Goal: Task Accomplishment & Management: Complete application form

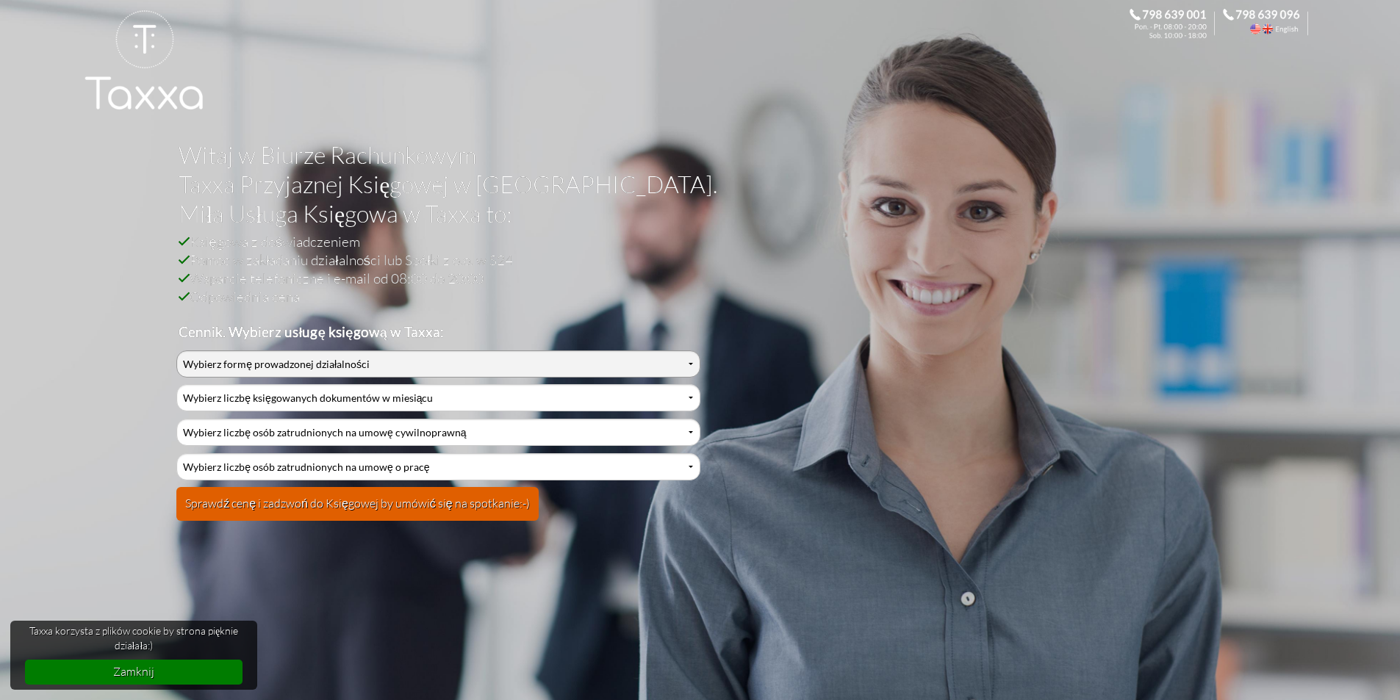
click at [388, 367] on select "Wybierz formę prowadzonej działalności Działalność jednoosobowa Działalność jed…" at bounding box center [437, 364] width 523 height 27
select select "3"
click at [176, 351] on select "Wybierz formę prowadzonej działalności Działalność jednoosobowa Działalność jed…" at bounding box center [437, 364] width 523 height 27
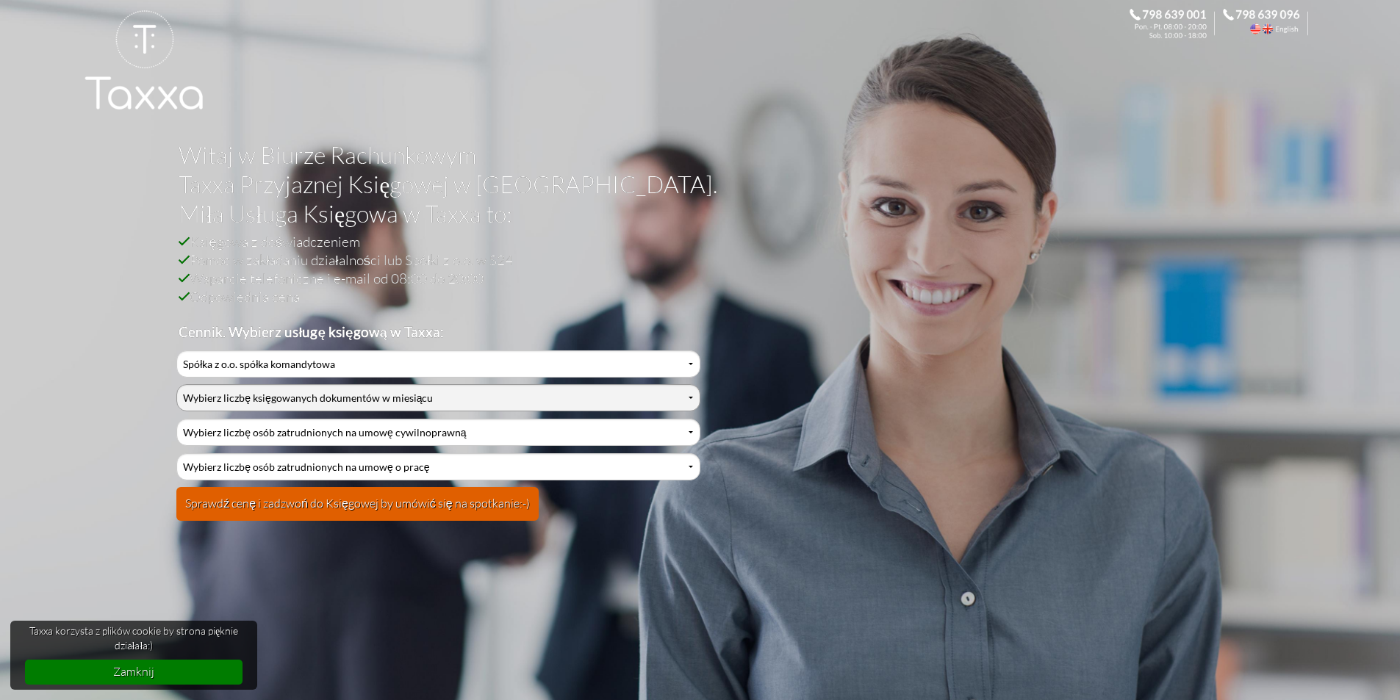
click at [342, 402] on select "Wybierz liczbę księgowanych dokumentów w miesiącu 0-1 2-3 4-5 6-10 11-20 21-30 …" at bounding box center [437, 397] width 523 height 27
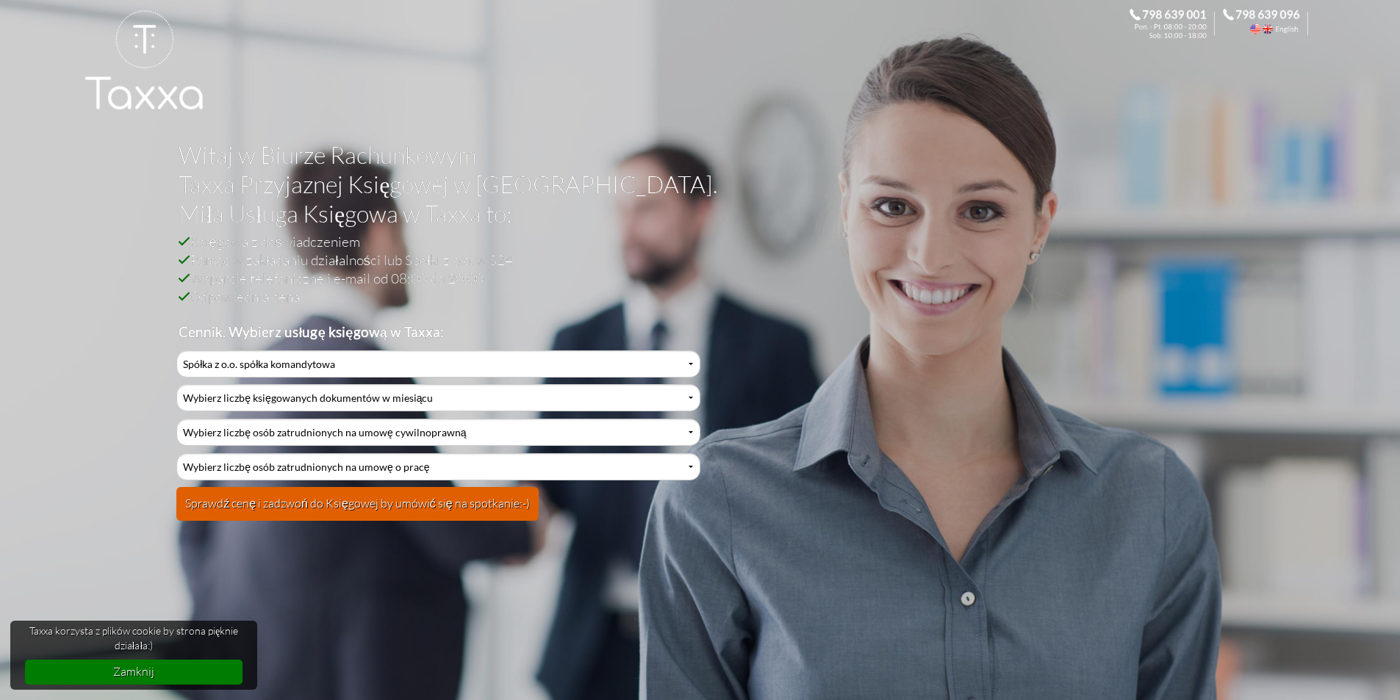
select select "13"
click at [176, 384] on select "Wybierz liczbę księgowanych dokumentów w miesiącu 0-1 2-3 4-5 6-10 11-20 21-30 …" at bounding box center [437, 397] width 523 height 27
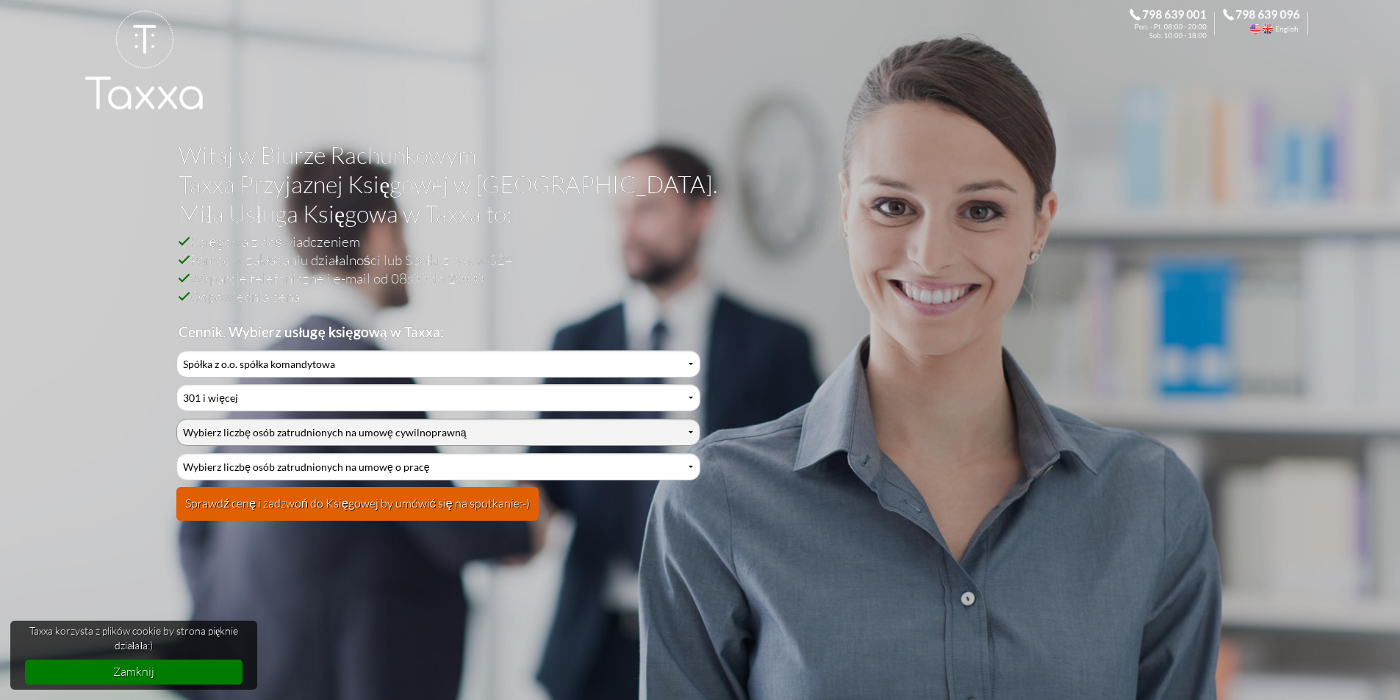
click at [256, 442] on select "Wybierz liczbę osób zatrudnionych na umowę cywilnoprawną 0 1 2 3 4 5 6 7 8 9 10…" at bounding box center [437, 432] width 523 height 27
select select "15"
click at [176, 419] on select "Wybierz liczbę osób zatrudnionych na umowę cywilnoprawną 0 1 2 3 4 5 6 7 8 9 10…" at bounding box center [437, 432] width 523 height 27
click at [212, 434] on select "Wybierz liczbę osób zatrudnionych na umowę cywilnoprawną 0 1 2 3 4 5 6 7 8 9 10…" at bounding box center [437, 432] width 523 height 27
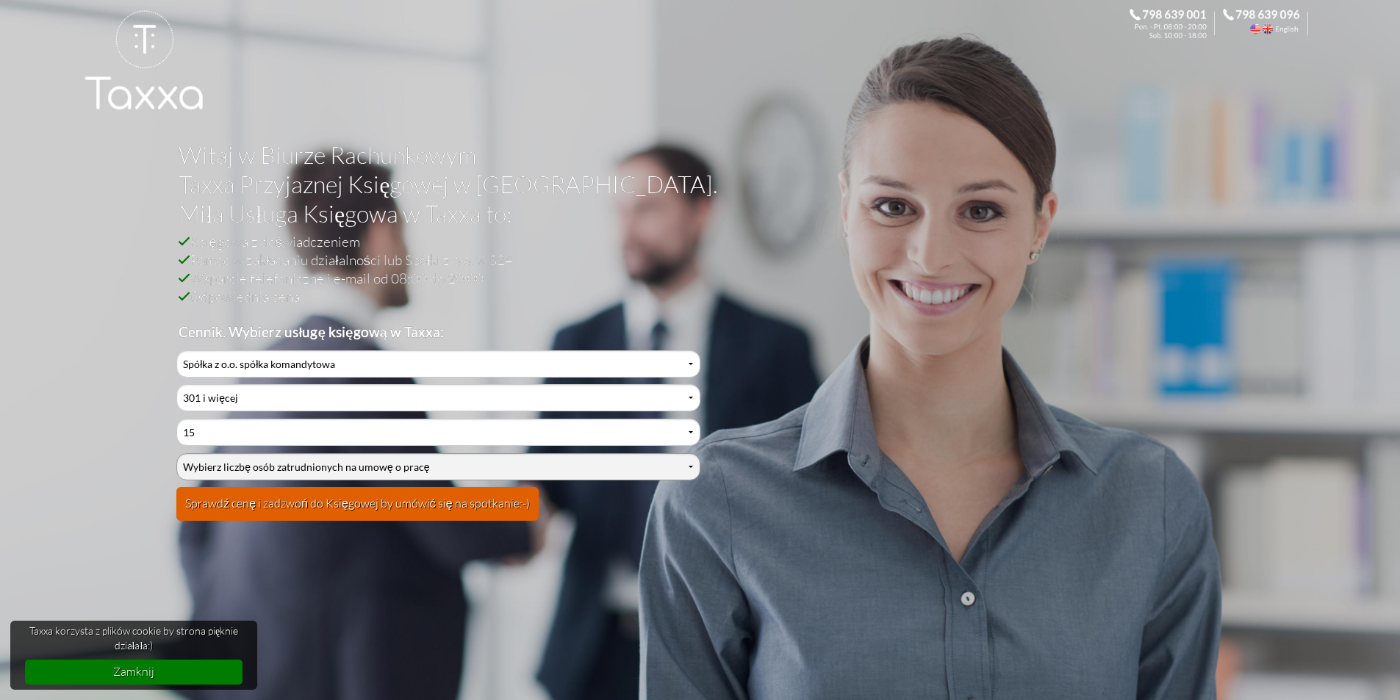
click at [265, 466] on select "Wybierz liczbę osób zatrudnionych na umowę o pracę 0 1 2 3 4 5 6 7 8 9 10 11 12…" at bounding box center [437, 466] width 523 height 27
click at [266, 468] on select "Wybierz liczbę osób zatrudnionych na umowę o pracę 0 1 2 3 4 5 6 7 8 9 10 11 12…" at bounding box center [437, 466] width 523 height 27
click at [684, 466] on select "Wybierz liczbę osób zatrudnionych na umowę o pracę 0 1 2 3 4 5 6 7 8 9 10 11 12…" at bounding box center [437, 466] width 523 height 27
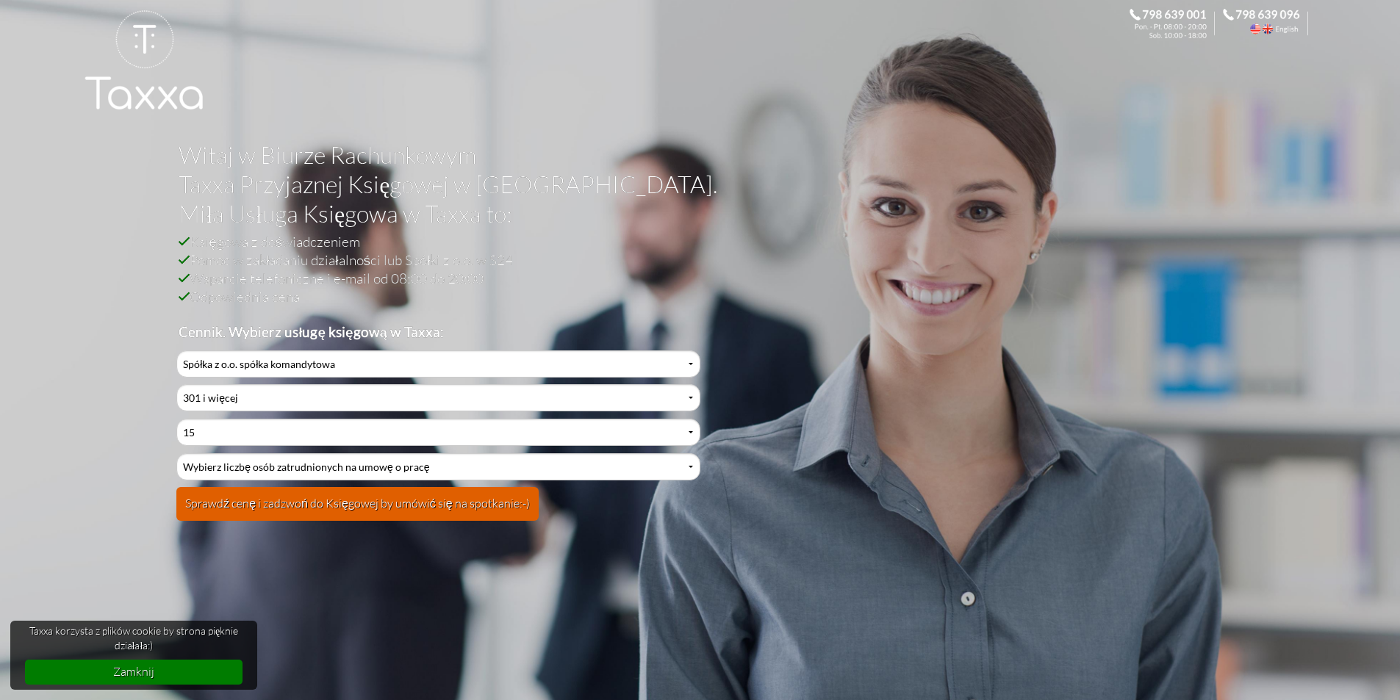
click at [301, 453] on select "Wybierz liczbę osób zatrudnionych na umowę o pracę 0 1 2 3 4 5 6 7 8 9 10 11 12…" at bounding box center [437, 466] width 523 height 27
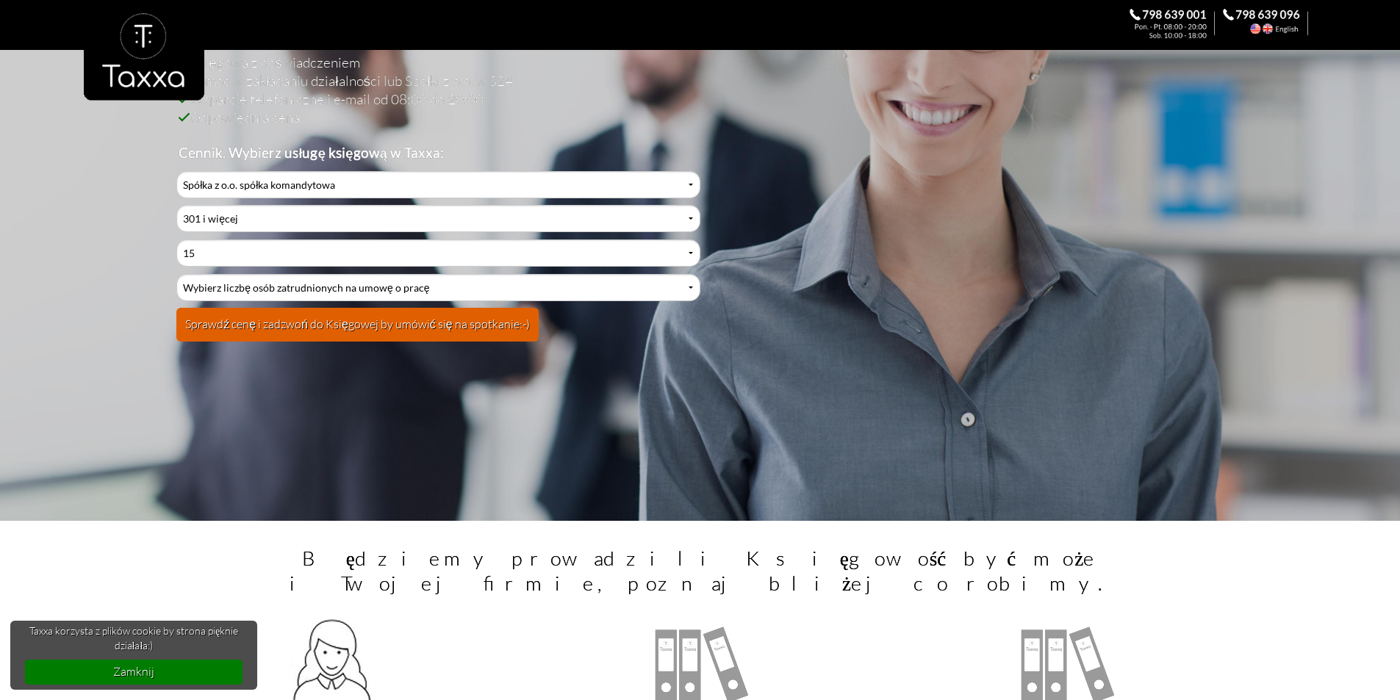
scroll to position [220, 0]
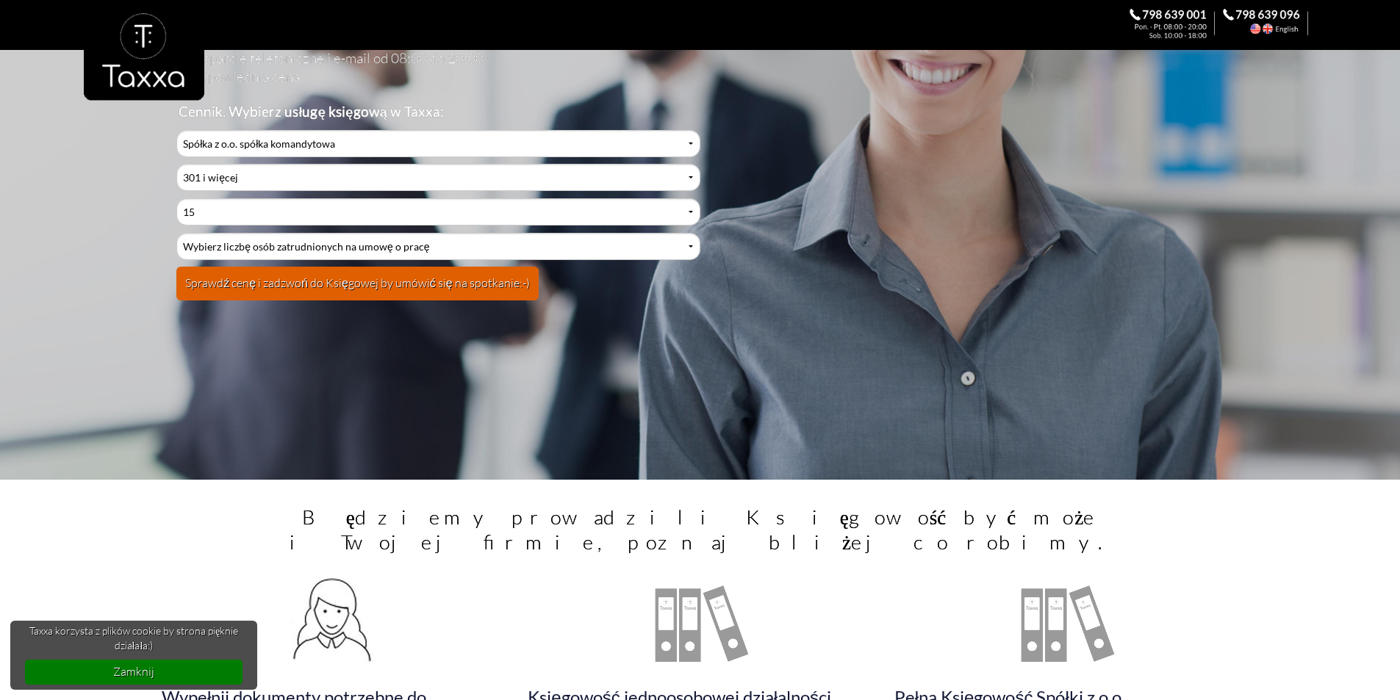
drag, startPoint x: 356, startPoint y: 291, endPoint x: 266, endPoint y: 620, distance: 341.2
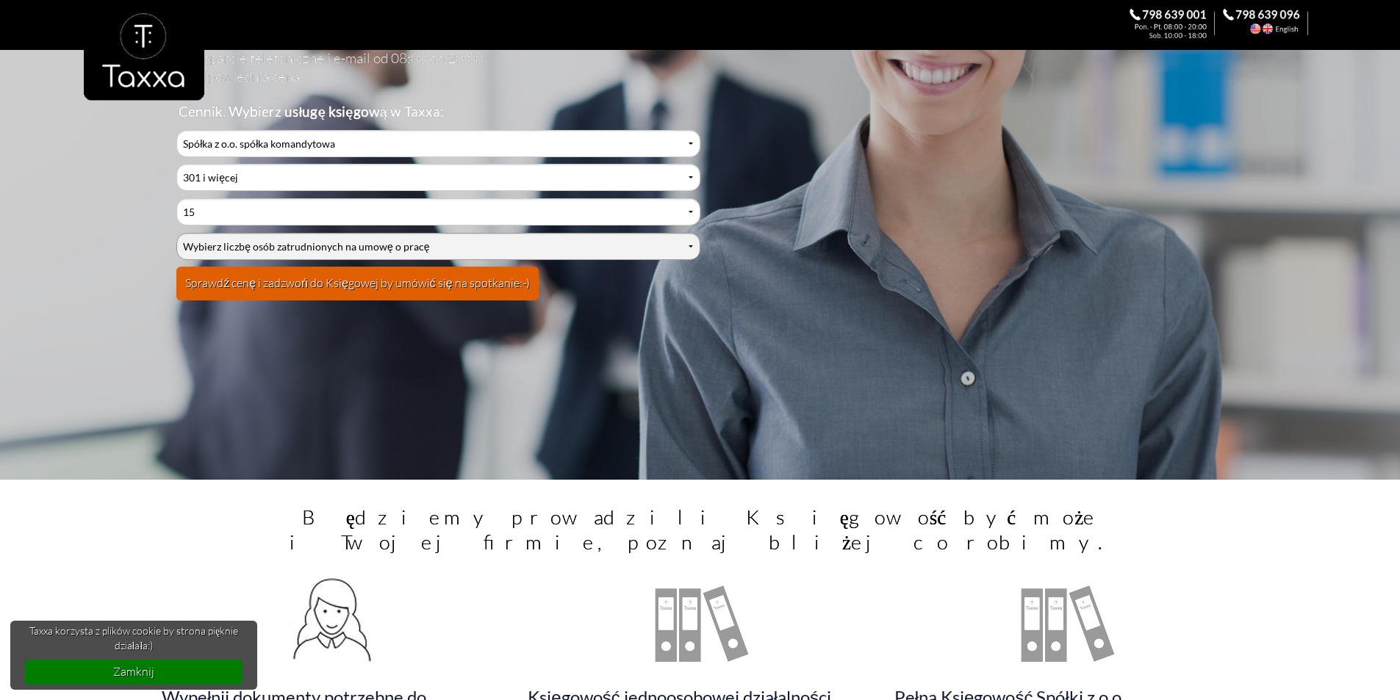
click at [293, 234] on select "Wybierz liczbę osób zatrudnionych na umowę o pracę 0 1 2 3 4 5 6 7 8 9 10 11 12…" at bounding box center [437, 246] width 523 height 27
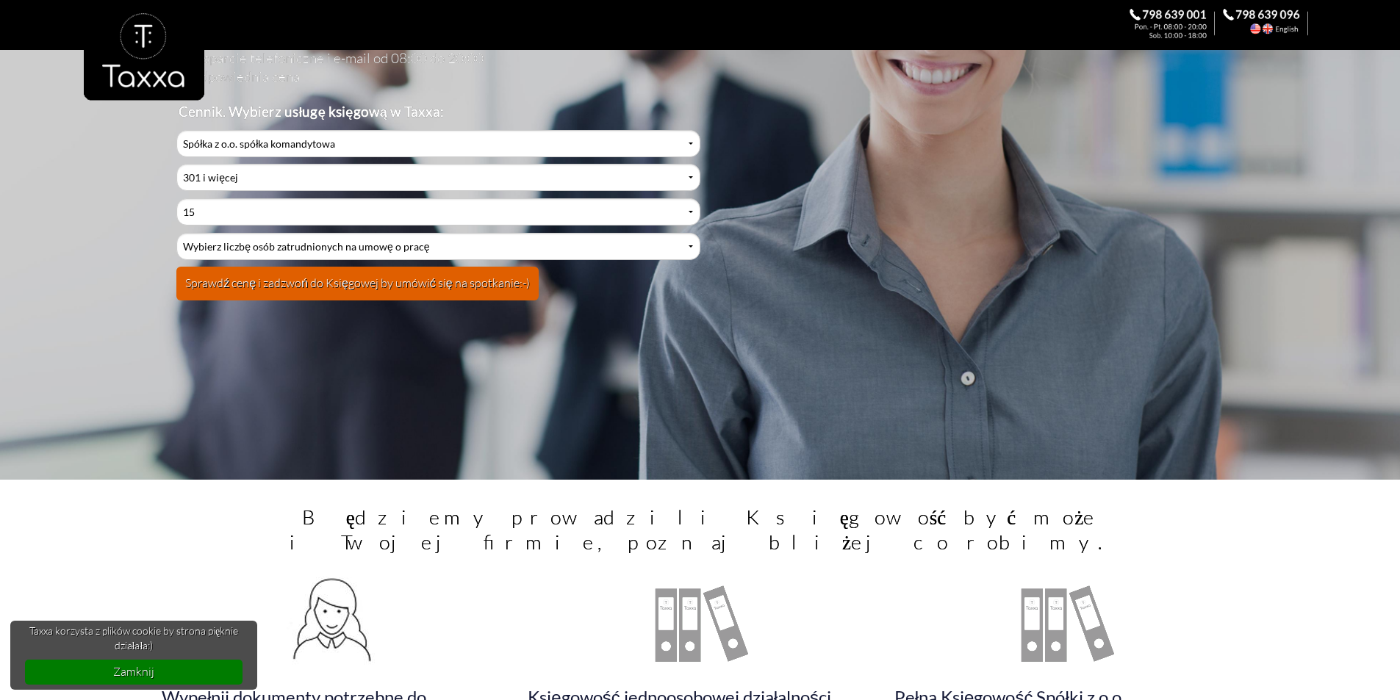
select select "15"
click at [176, 233] on select "Wybierz liczbę osób zatrudnionych na umowę o pracę 0 1 2 3 4 5 6 7 8 9 10 11 12…" at bounding box center [437, 246] width 523 height 27
click at [276, 284] on button "Sprawdź cenę i zadzwoń do Księgowej by umówić się na spotkanie:-)" at bounding box center [357, 284] width 362 height 34
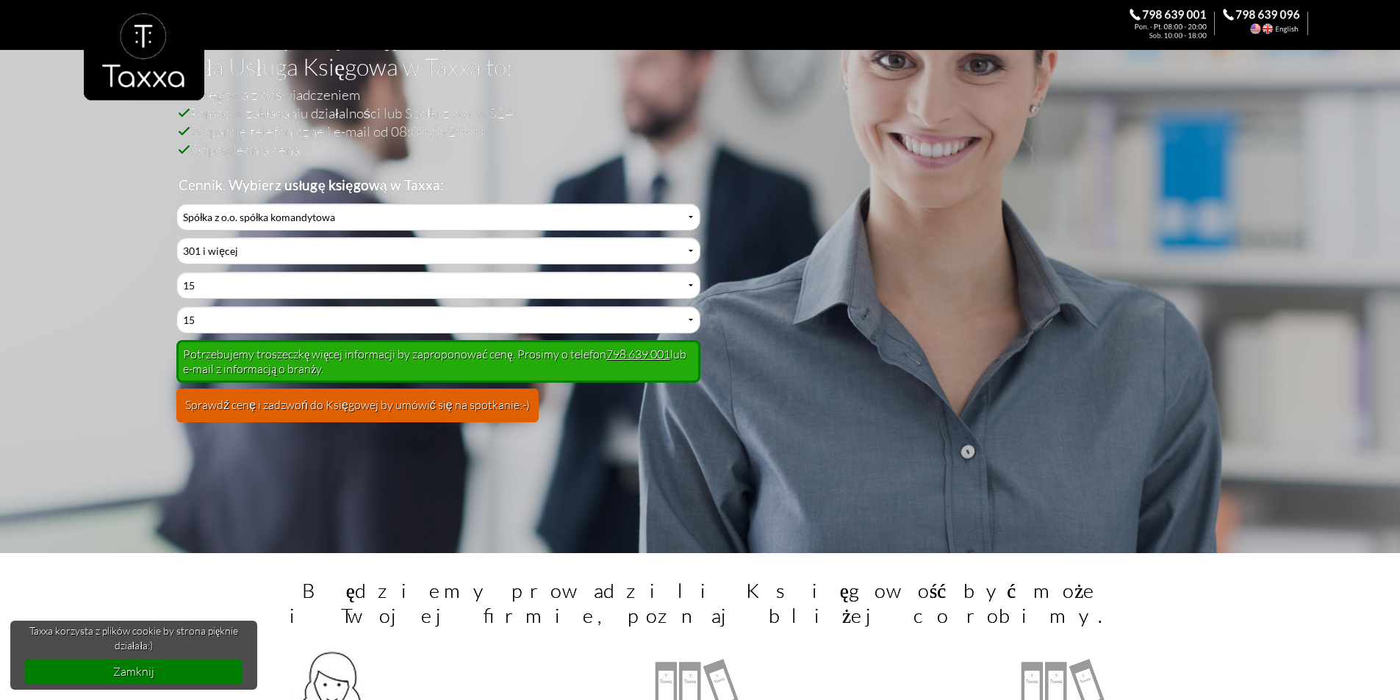
scroll to position [0, 0]
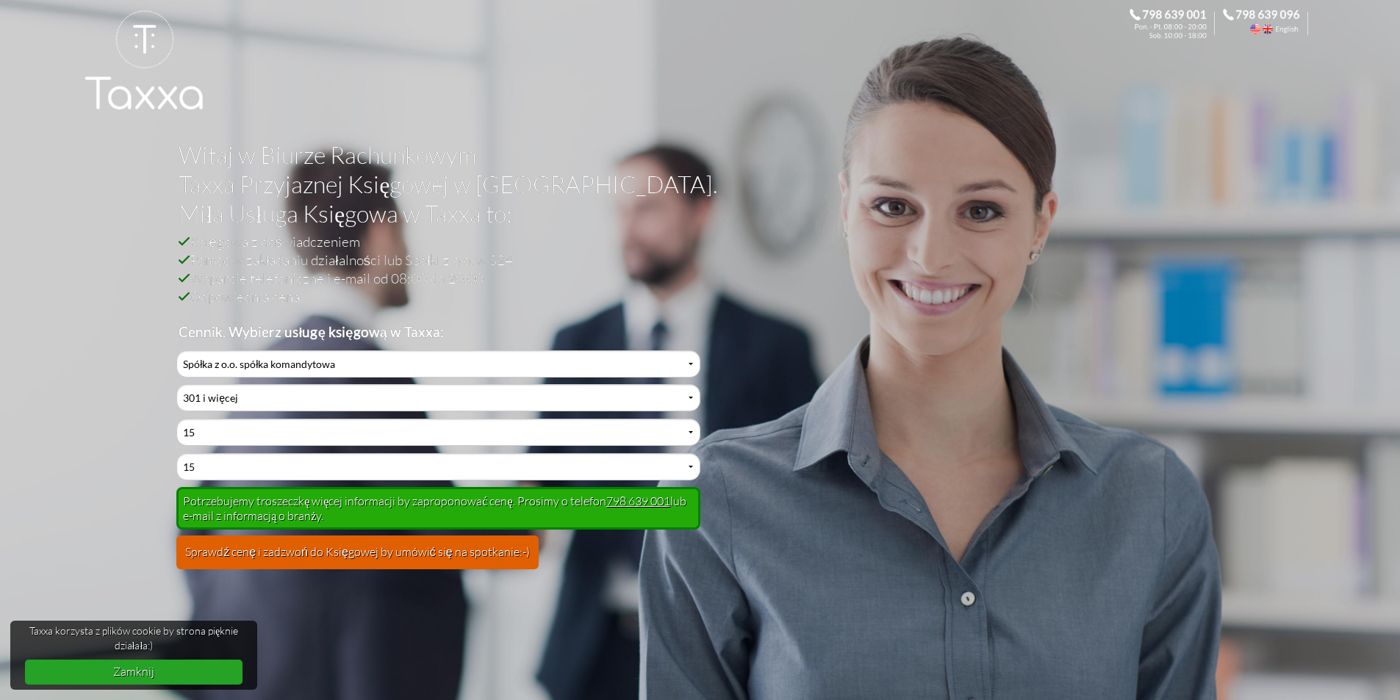
click at [152, 666] on link "Zamknij" at bounding box center [134, 672] width 218 height 24
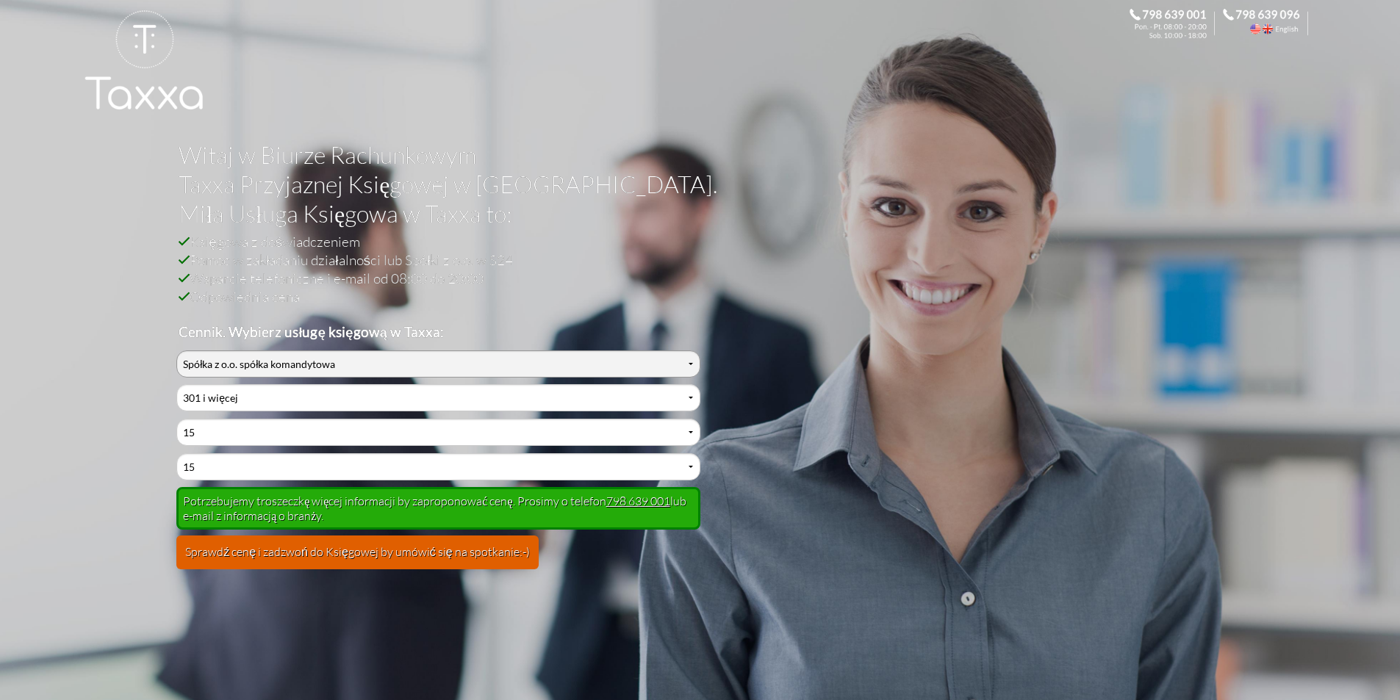
click at [531, 361] on select "Wybierz formę prowadzonej działalności Działalność jednoosobowa Działalność jed…" at bounding box center [437, 364] width 523 height 27
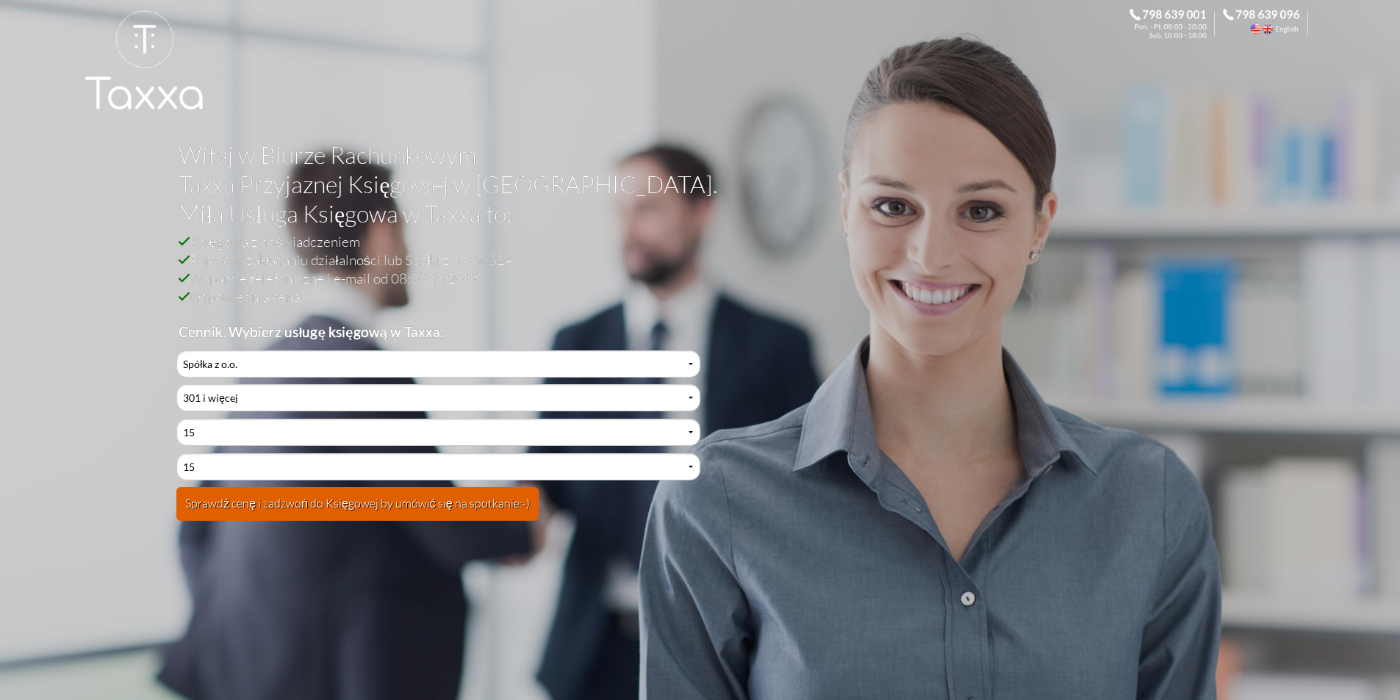
click at [176, 351] on select "Wybierz formę prowadzonej działalności Działalność jednoosobowa Działalność jed…" at bounding box center [437, 364] width 523 height 27
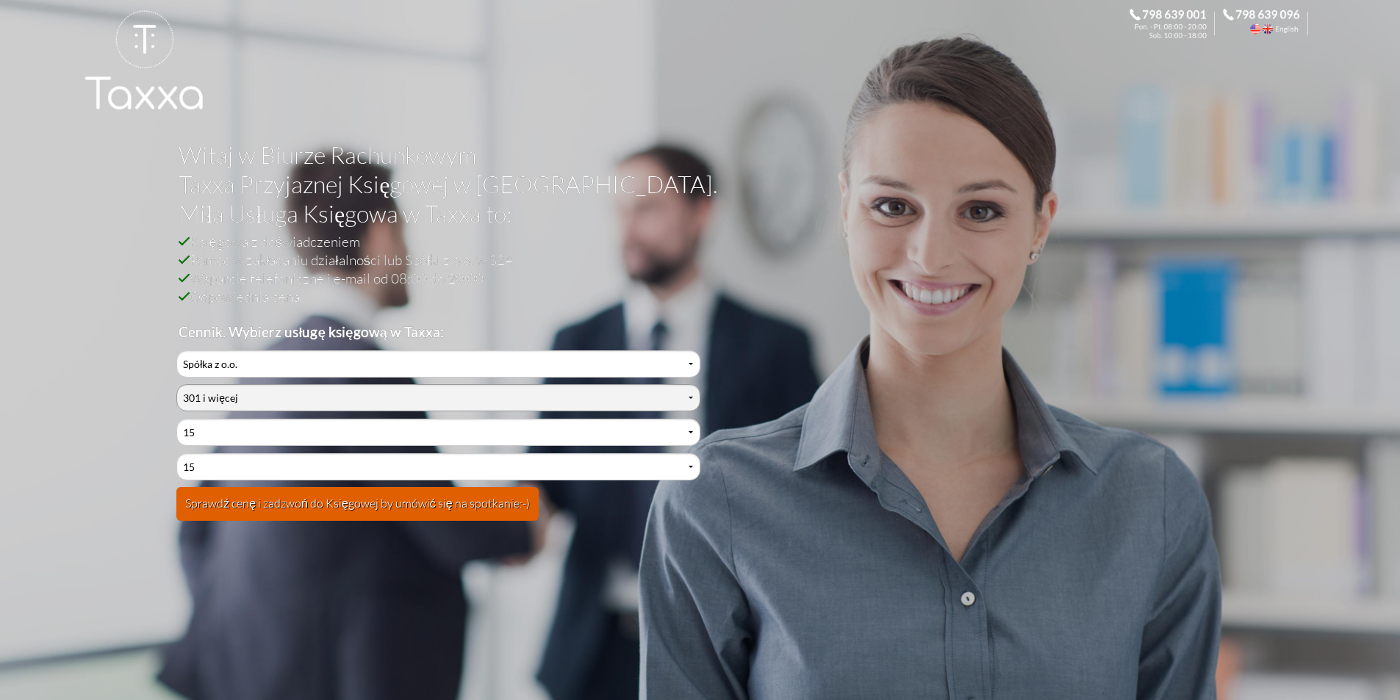
click at [243, 392] on select "Wybierz liczbę księgowanych dokumentów w miesiącu 0-1 2-3 4-5 6-10 11-20 21-30 …" at bounding box center [437, 397] width 523 height 27
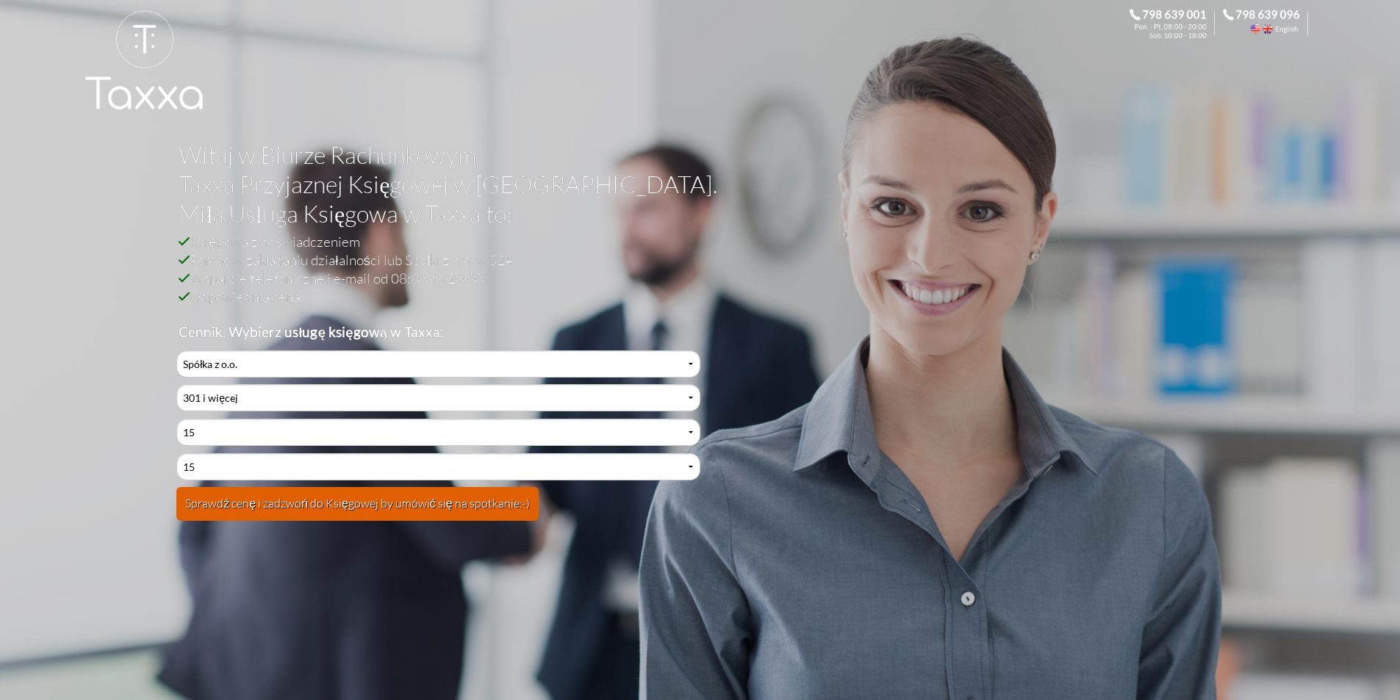
click at [648, 265] on h2 "Księgowa z doświadczeniem Pomoc w zakładaniu działalności lub Spółki z o.o. w S…" at bounding box center [692, 286] width 1026 height 109
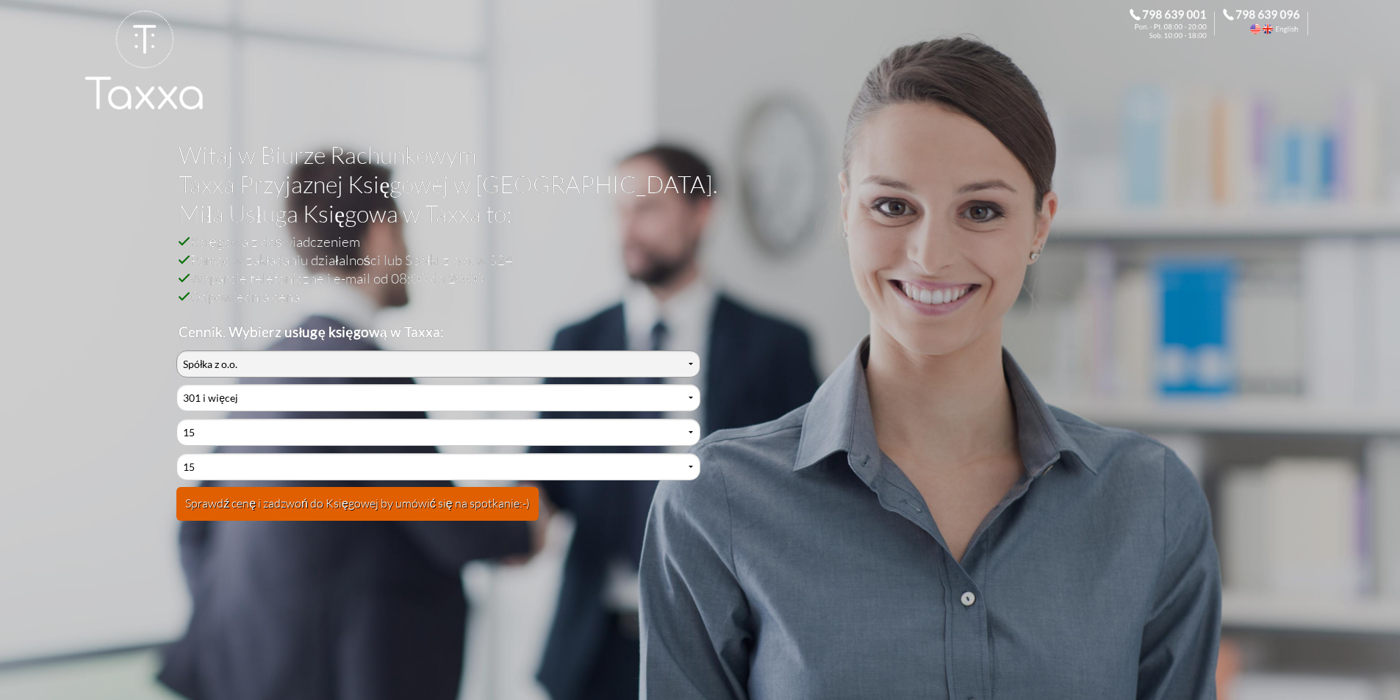
click at [272, 366] on select "Wybierz formę prowadzonej działalności Działalność jednoosobowa Działalność jed…" at bounding box center [437, 364] width 523 height 27
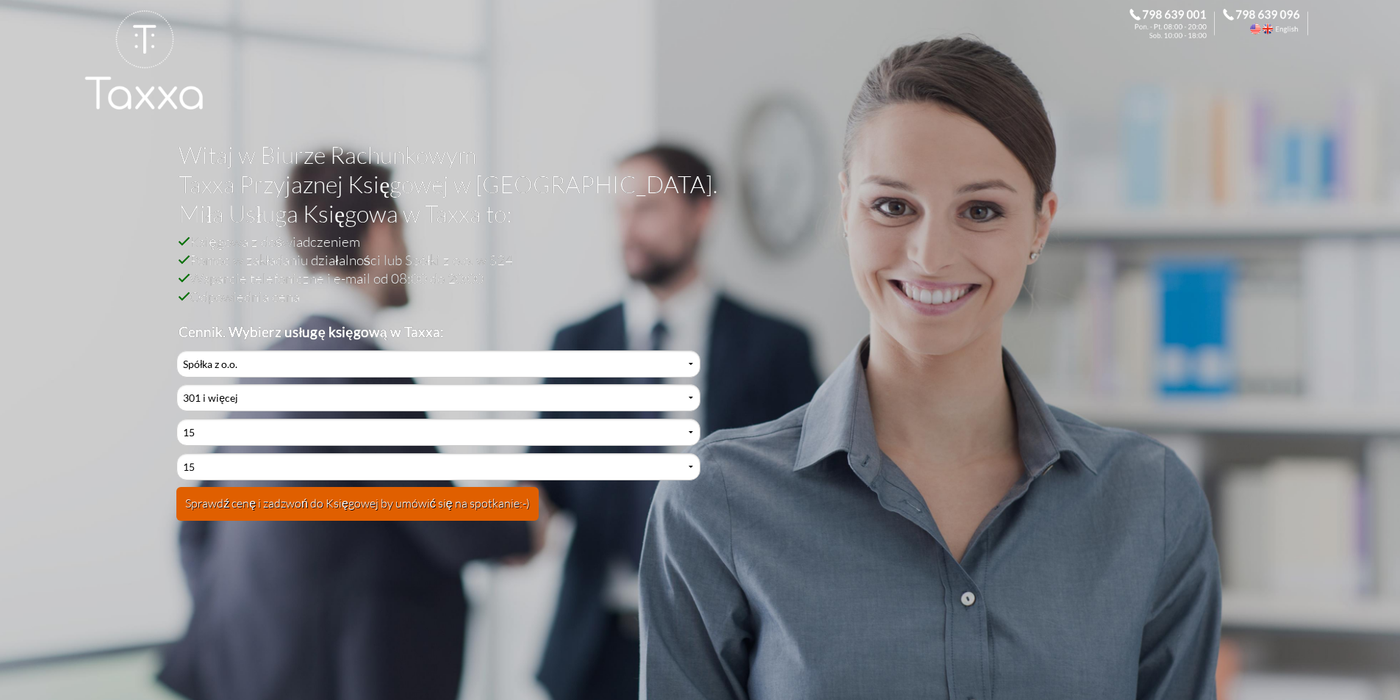
select select "3"
click at [176, 351] on select "Wybierz formę prowadzonej działalności Działalność jednoosobowa Działalność jed…" at bounding box center [437, 364] width 523 height 27
click at [284, 511] on button "Sprawdź cenę i zadzwoń do Księgowej by umówić się na spotkanie:-)" at bounding box center [357, 504] width 362 height 34
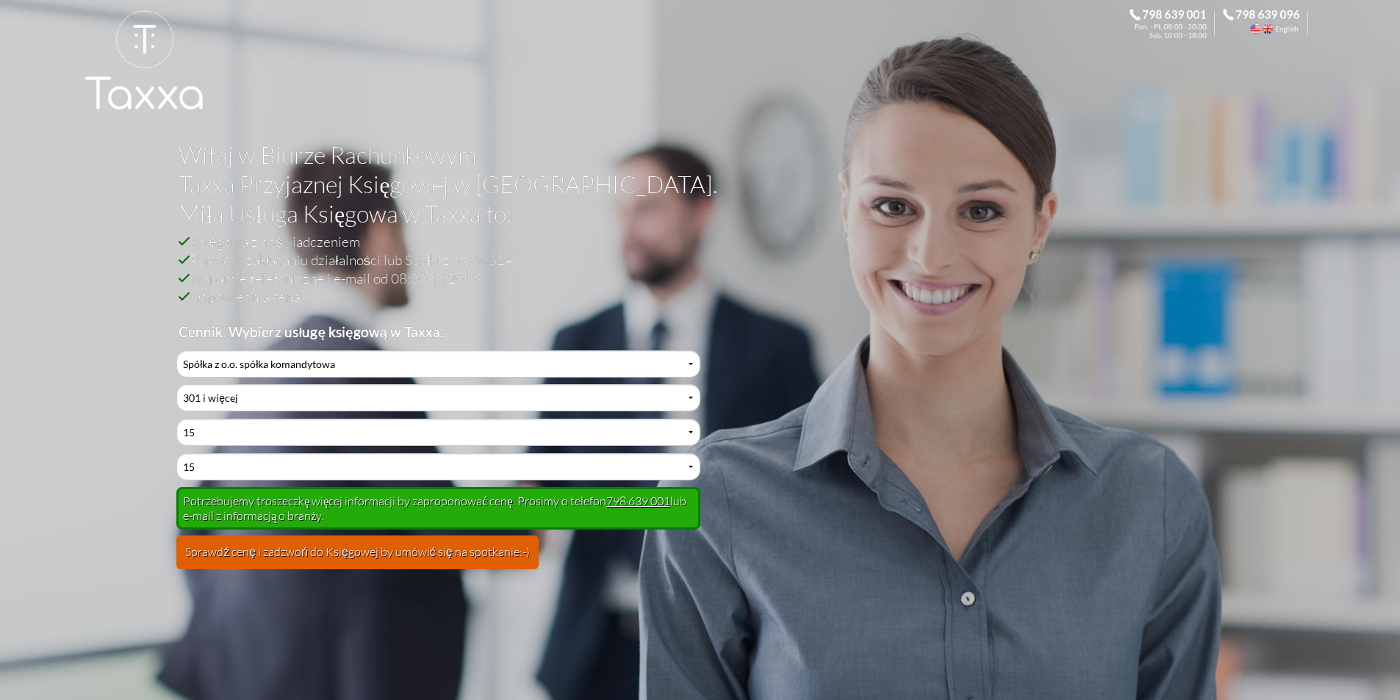
click at [281, 493] on div "Potrzebujemy troszeczkę więcej informacji by zaproponować cenę. Prosimy o telef…" at bounding box center [437, 508] width 523 height 43
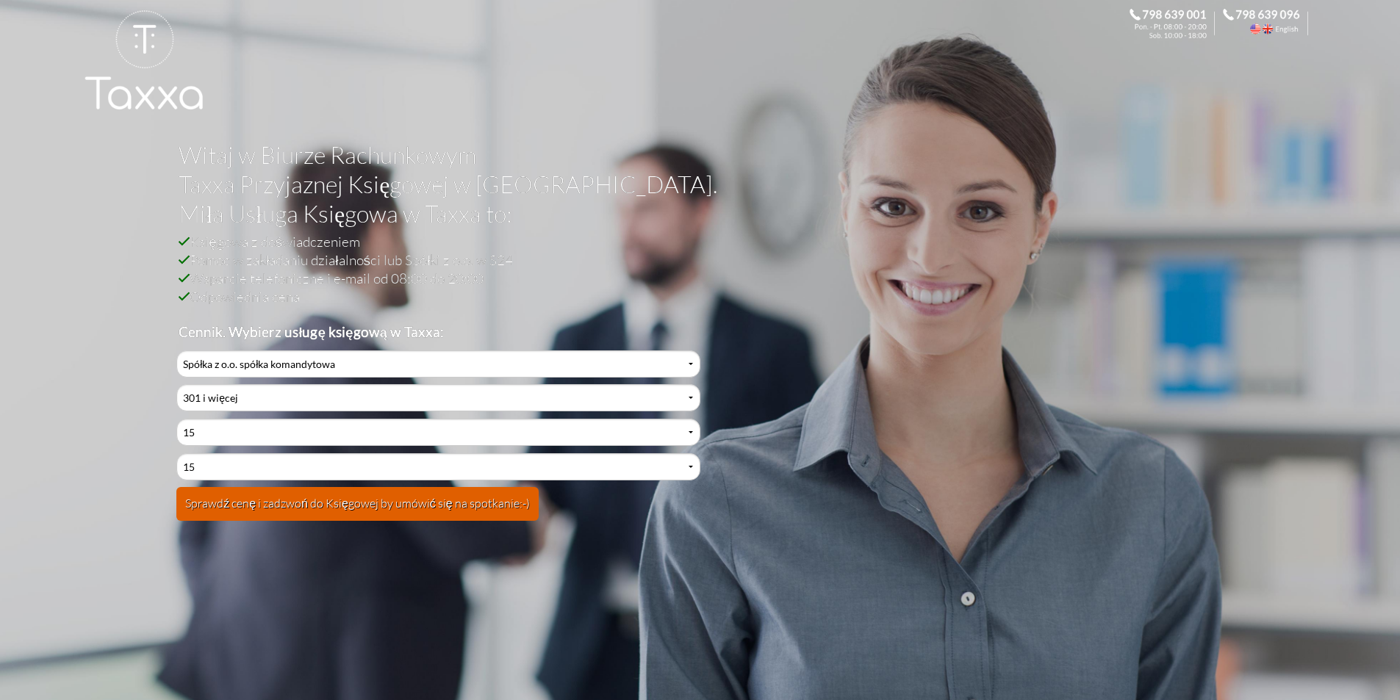
click at [378, 510] on button "Sprawdź cenę i zadzwoń do Księgowej by umówić się na spotkanie:-)" at bounding box center [357, 504] width 362 height 34
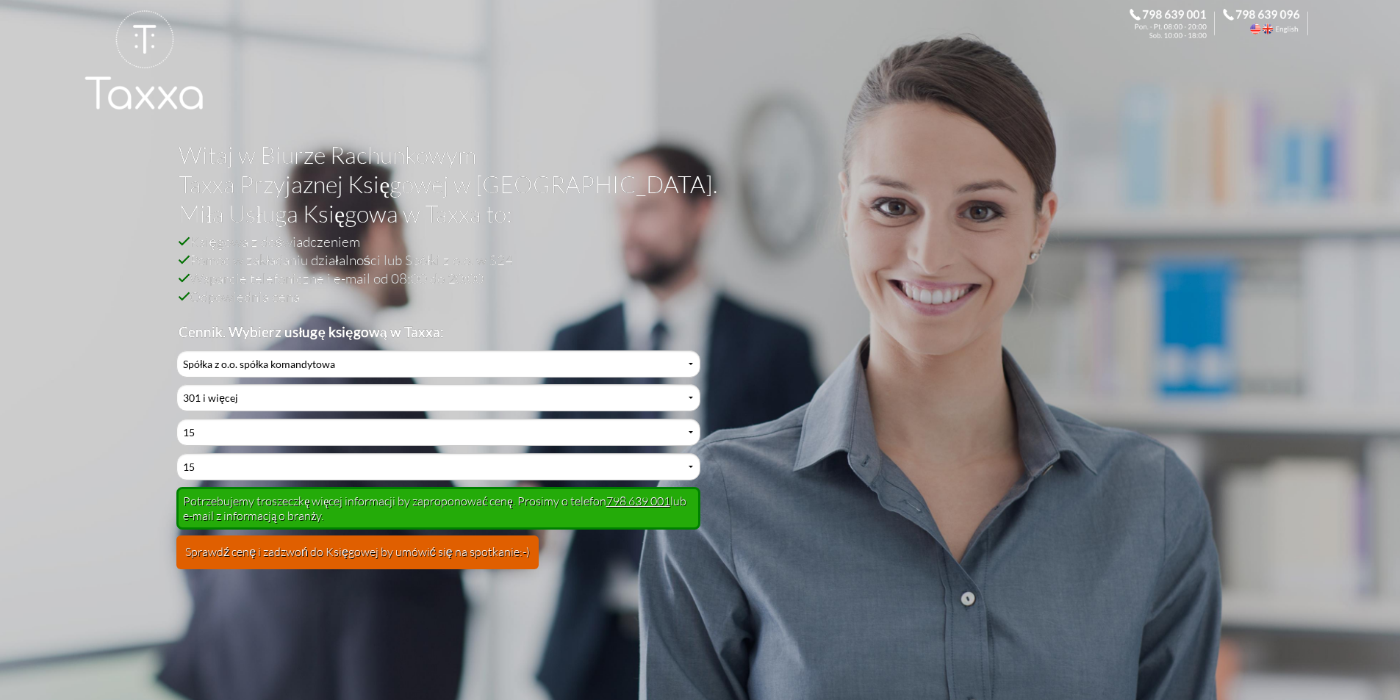
click at [784, 302] on h2 "Księgowa z doświadczeniem Pomoc w zakładaniu działalności lub Spółki z o.o. w S…" at bounding box center [692, 286] width 1026 height 109
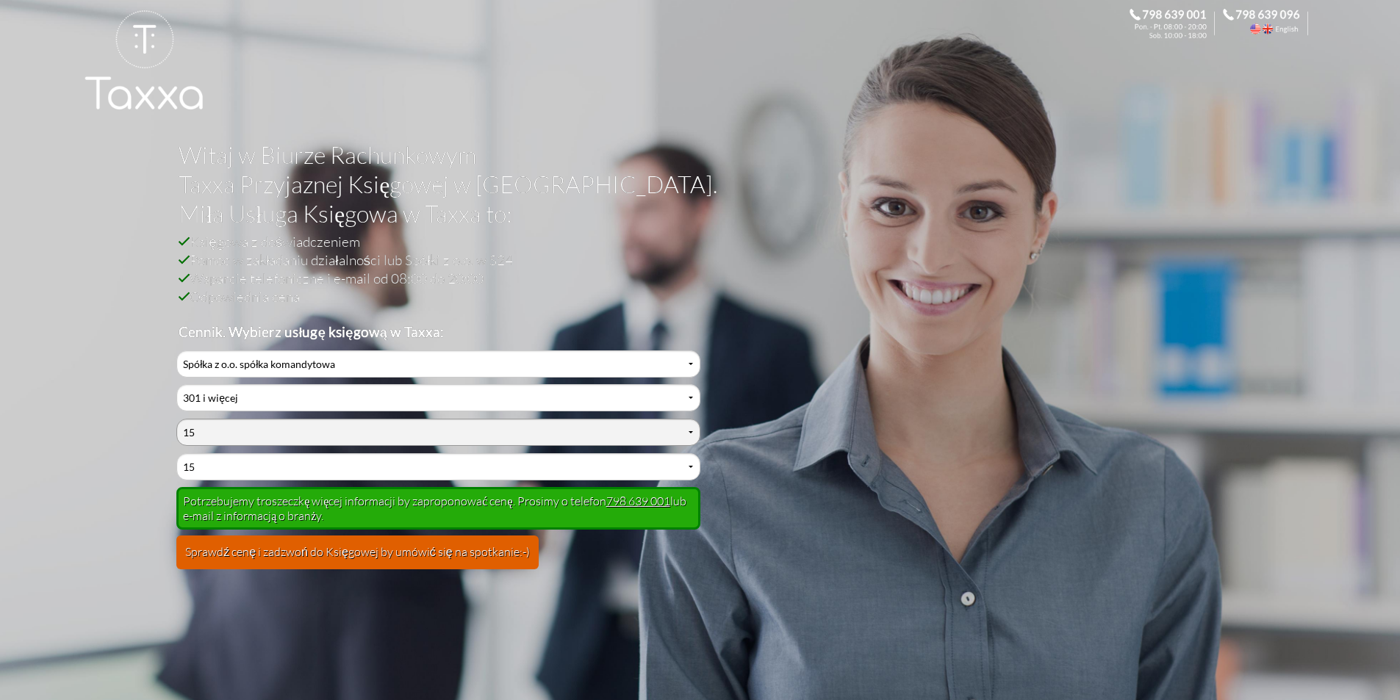
click at [279, 431] on select "Wybierz liczbę osób zatrudnionych na umowę cywilnoprawną 0 1 2 3 4 5 6 7 8 9 10…" at bounding box center [437, 432] width 523 height 27
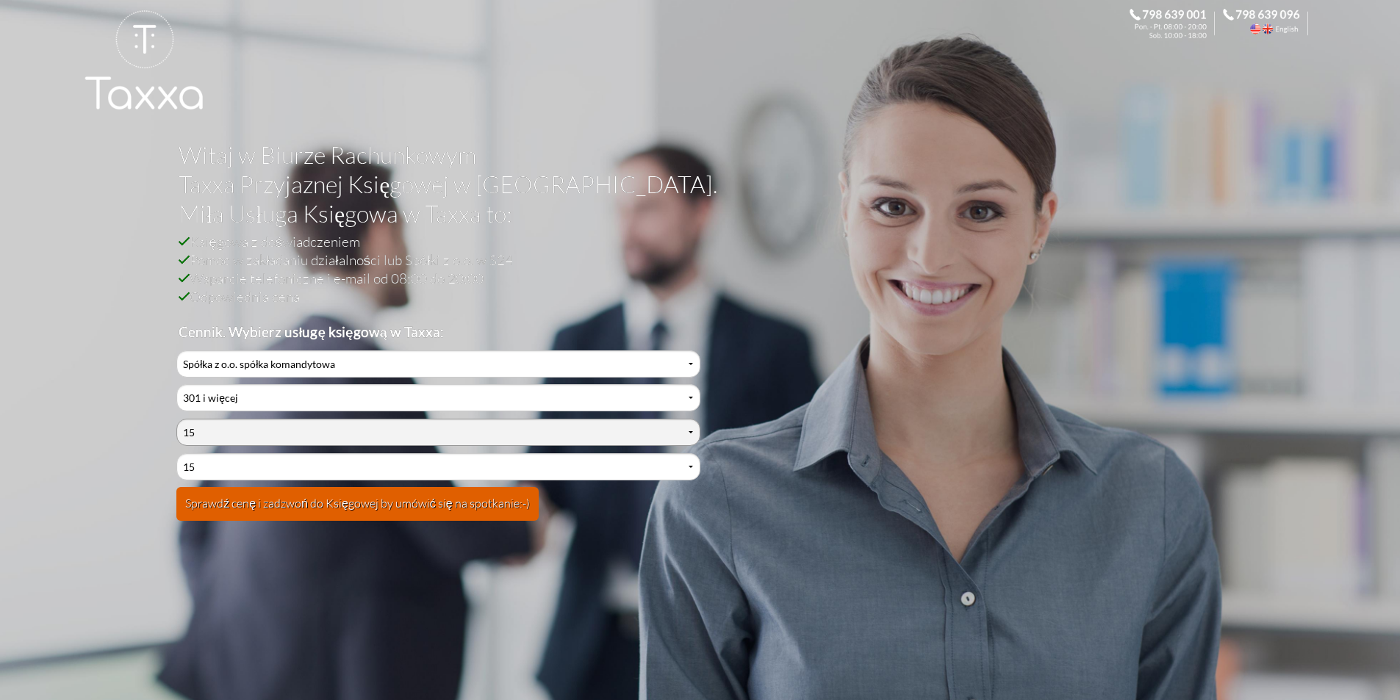
click at [176, 419] on select "Wybierz liczbę osób zatrudnionych na umowę cywilnoprawną 0 1 2 3 4 5 6 7 8 9 10…" at bounding box center [437, 432] width 523 height 27
click at [287, 431] on select "Wybierz liczbę osób zatrudnionych na umowę cywilnoprawną 0 1 2 3 4 5 6 7 8 9 10…" at bounding box center [437, 432] width 523 height 27
click at [176, 419] on select "Wybierz liczbę osób zatrudnionych na umowę cywilnoprawną 0 1 2 3 4 5 6 7 8 9 10…" at bounding box center [437, 432] width 523 height 27
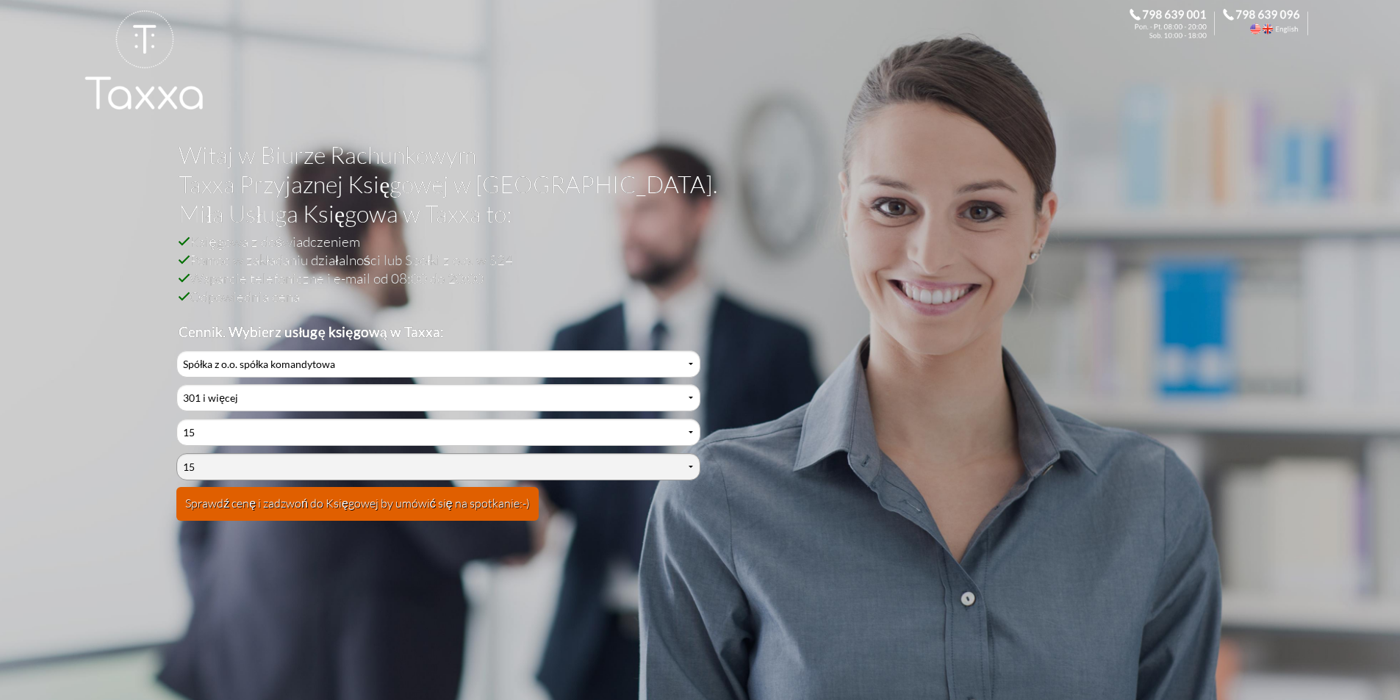
click at [268, 473] on select "Wybierz liczbę osób zatrudnionych na umowę o pracę 0 1 2 3 4 5 6 7 8 9 10 11 12…" at bounding box center [437, 466] width 523 height 27
click at [176, 453] on select "Wybierz liczbę osób zatrudnionych na umowę o pracę 0 1 2 3 4 5 6 7 8 9 10 11 12…" at bounding box center [437, 466] width 523 height 27
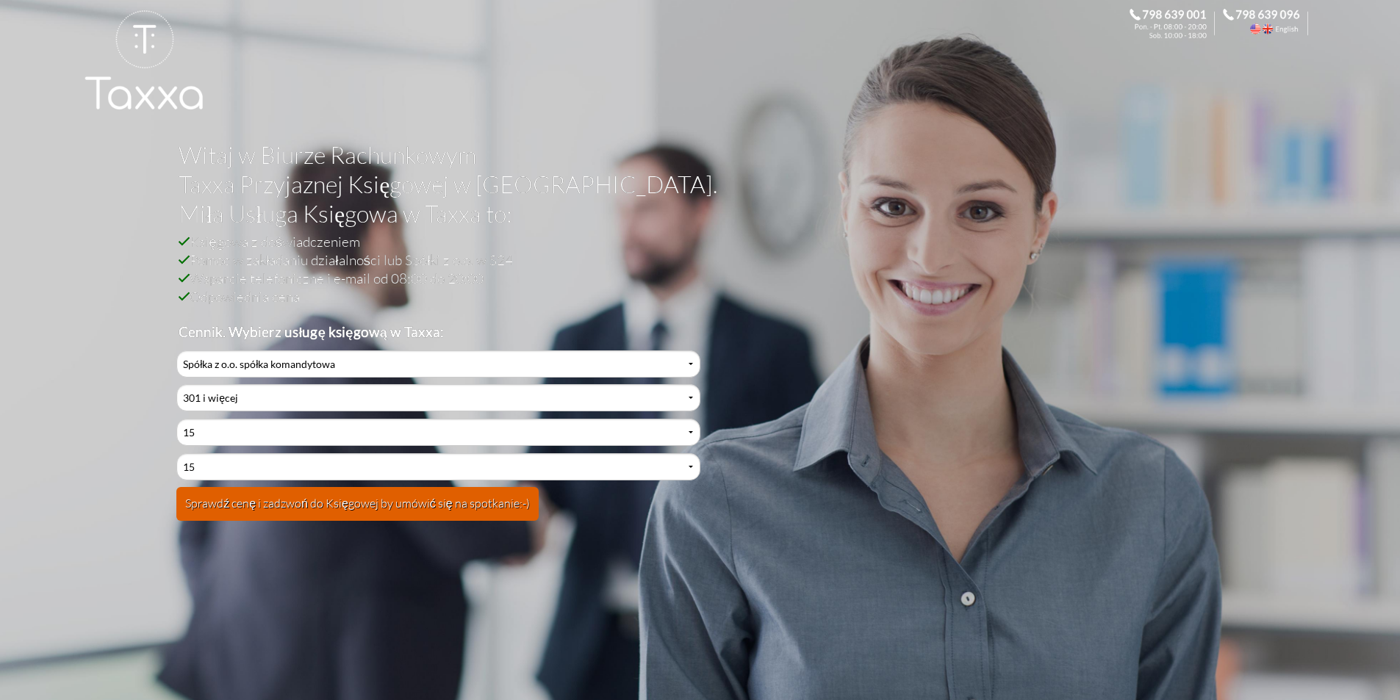
click at [506, 263] on h2 "Księgowa z doświadczeniem Pomoc w zakładaniu działalności lub Spółki z o.o. w S…" at bounding box center [692, 286] width 1026 height 109
